Goal: Use online tool/utility

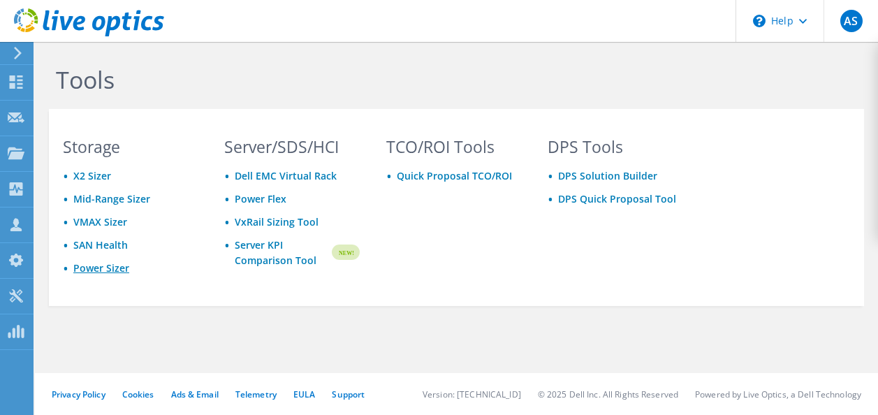
click at [98, 265] on link "Power Sizer" at bounding box center [101, 267] width 56 height 13
click at [486, 45] on div "Tools" at bounding box center [456, 75] width 829 height 67
